Goal: Browse casually

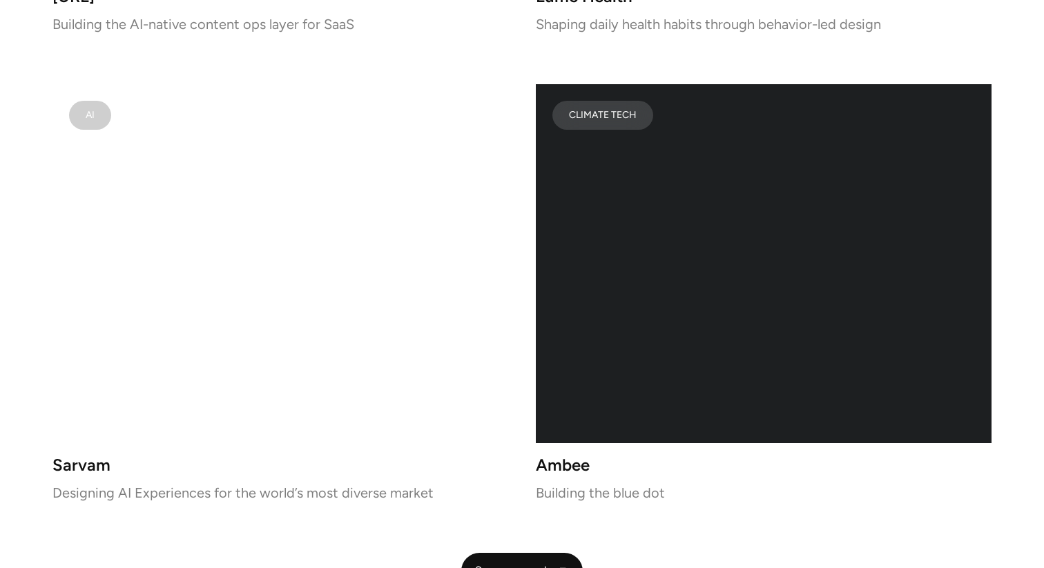
scroll to position [2819, 0]
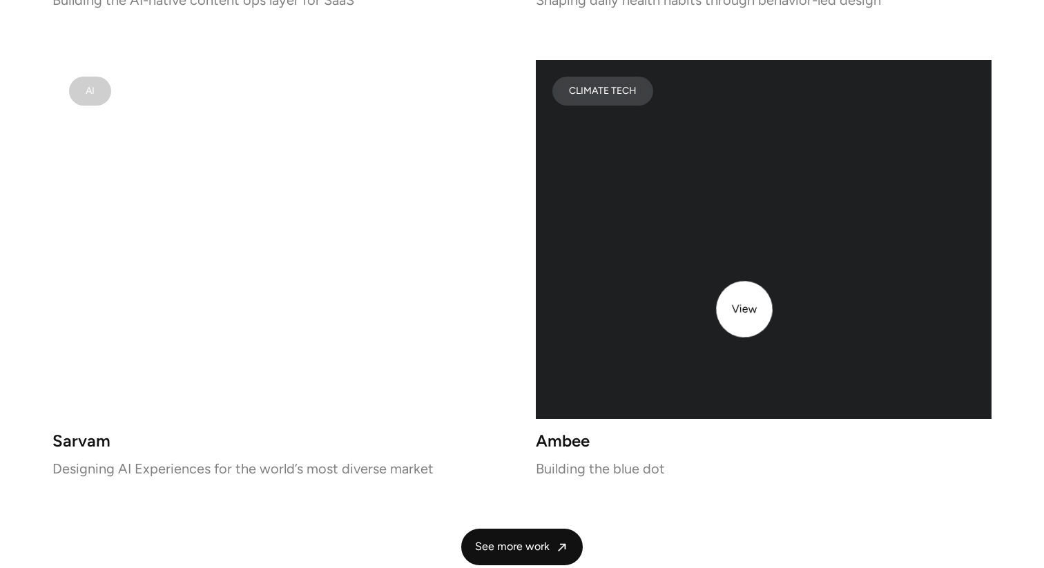
click at [744, 309] on div "lottie-animation-container" at bounding box center [764, 239] width 456 height 359
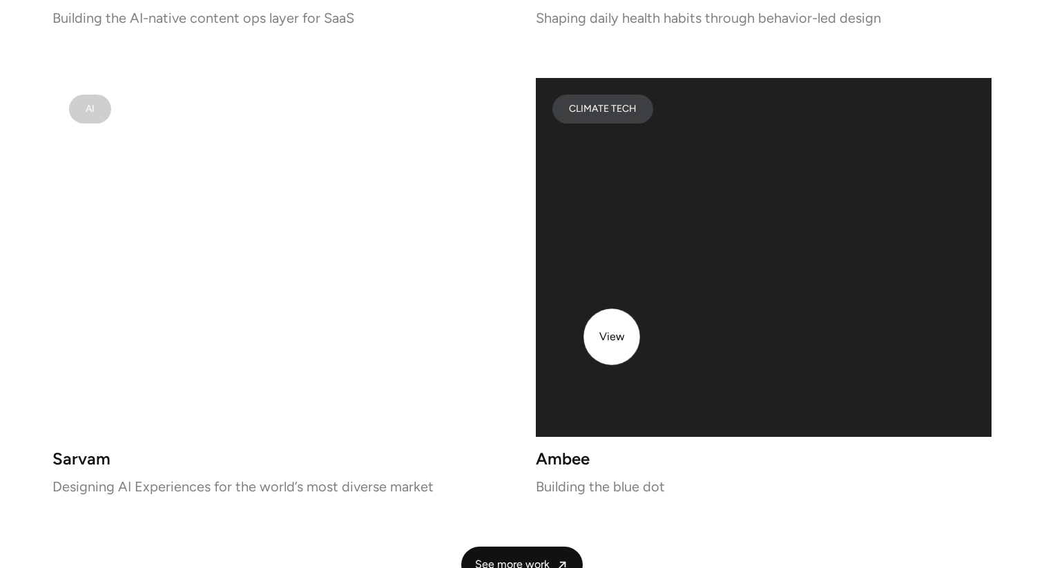
scroll to position [2865, 0]
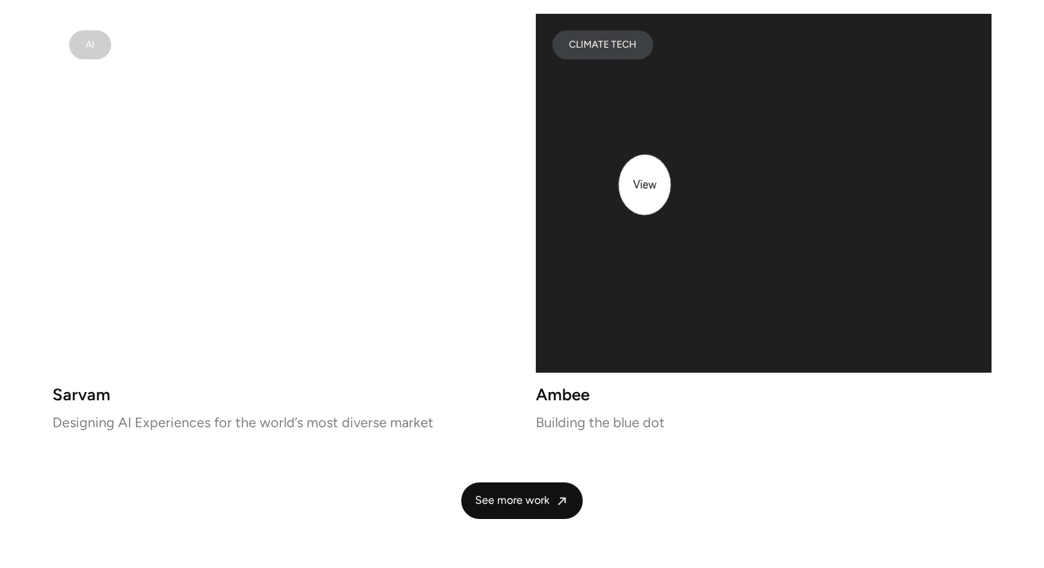
click at [646, 146] on div "lottie-animation-container" at bounding box center [764, 193] width 456 height 359
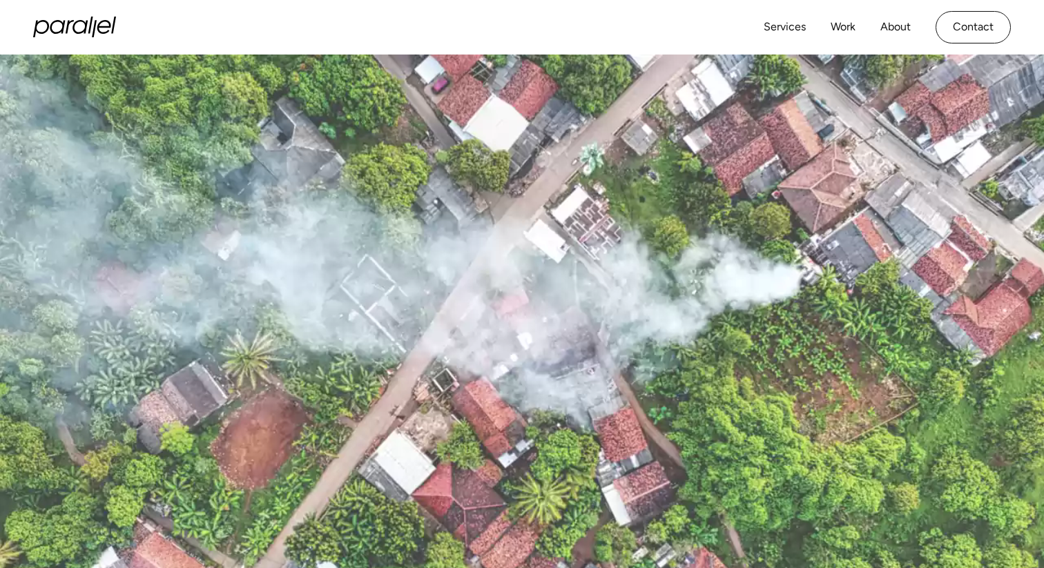
scroll to position [1, 0]
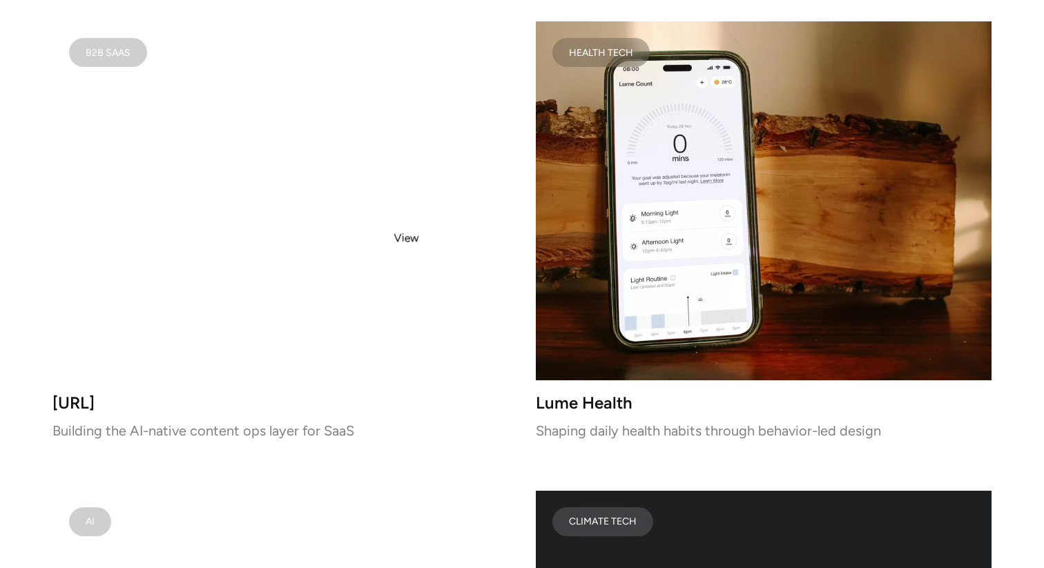
scroll to position [2389, 0]
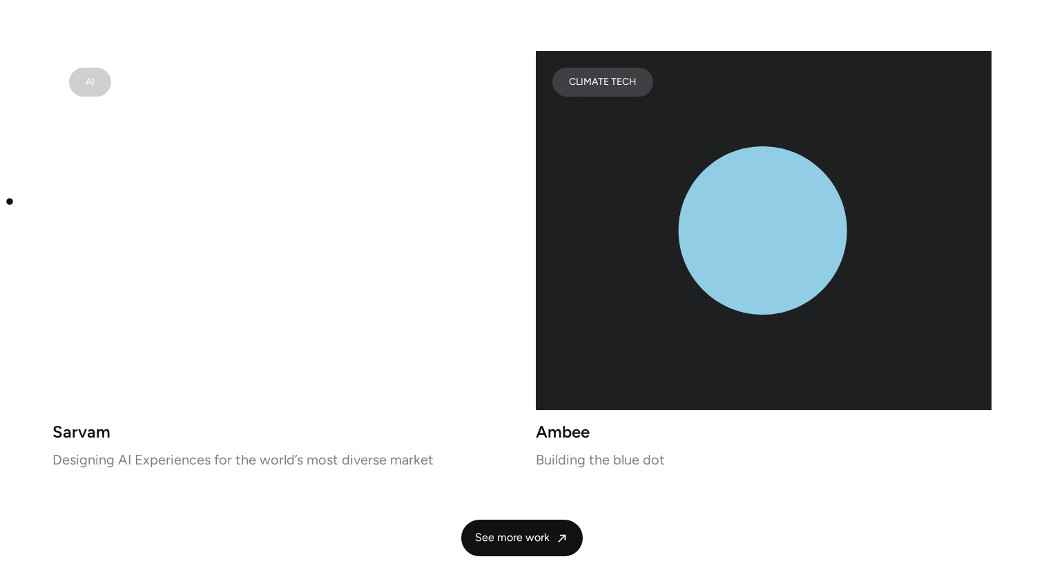
scroll to position [2829, 0]
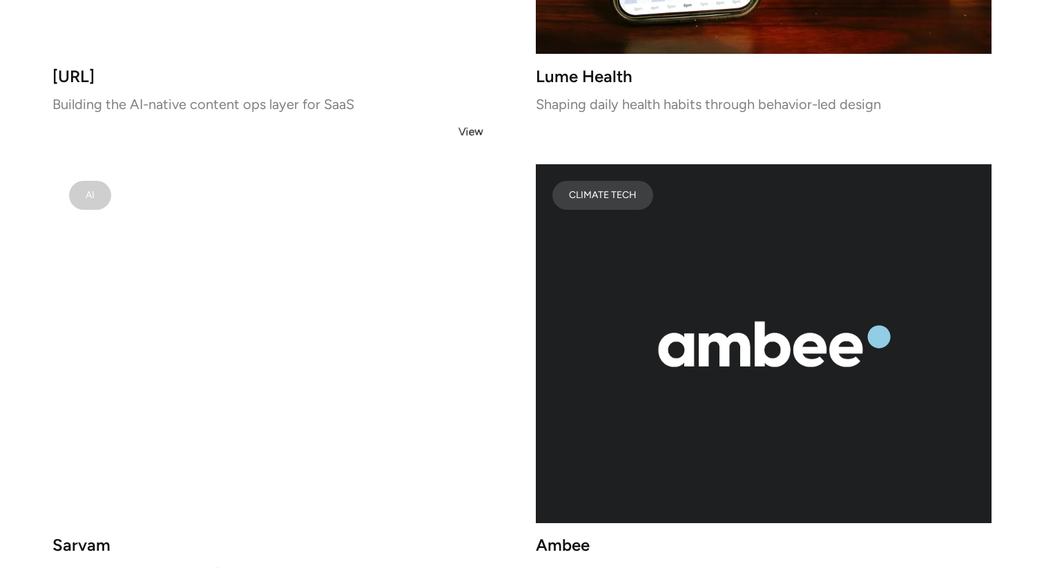
scroll to position [2717, 0]
